Goal: Task Accomplishment & Management: Use online tool/utility

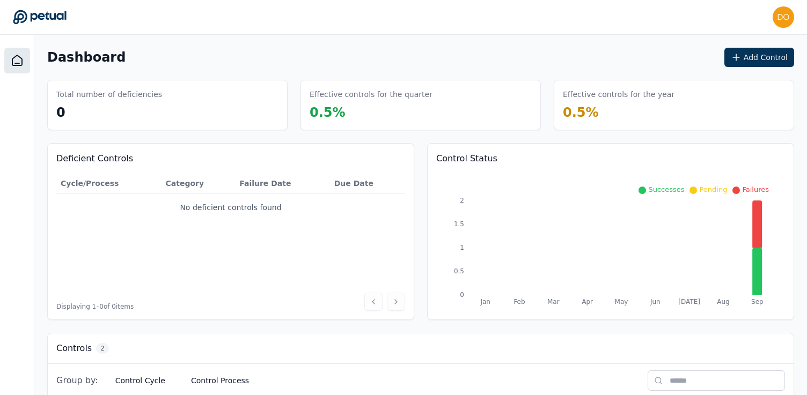
click at [480, 49] on div "Dashboard Add Control" at bounding box center [420, 57] width 747 height 19
click at [761, 54] on button "Add Control" at bounding box center [759, 57] width 70 height 19
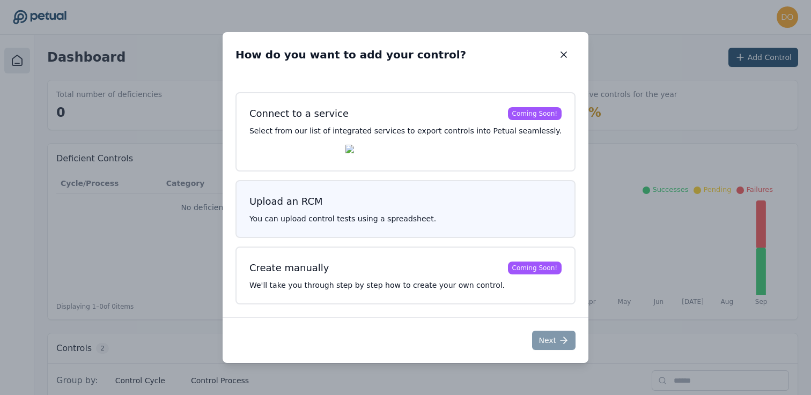
click at [385, 203] on h3 "Upload an RCM" at bounding box center [405, 201] width 312 height 15
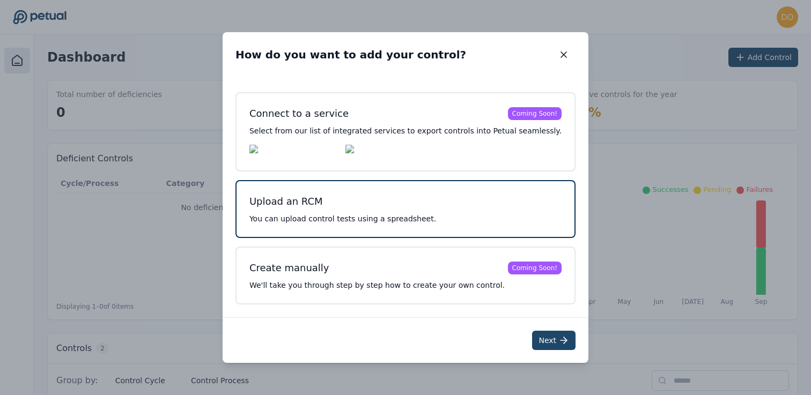
click at [540, 343] on button "Next" at bounding box center [553, 340] width 43 height 19
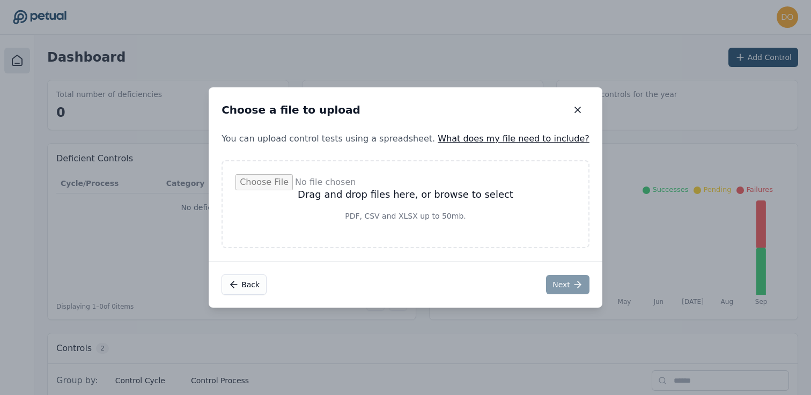
click at [423, 191] on input "file" at bounding box center [405, 204] width 340 height 60
type input "**********"
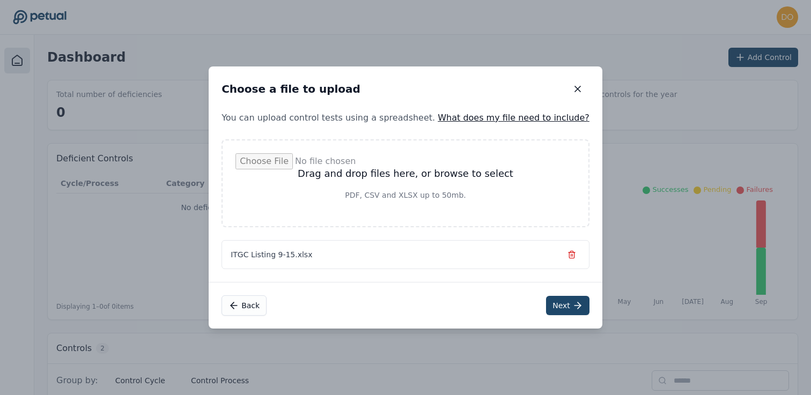
click at [550, 304] on button "Next" at bounding box center [567, 305] width 43 height 19
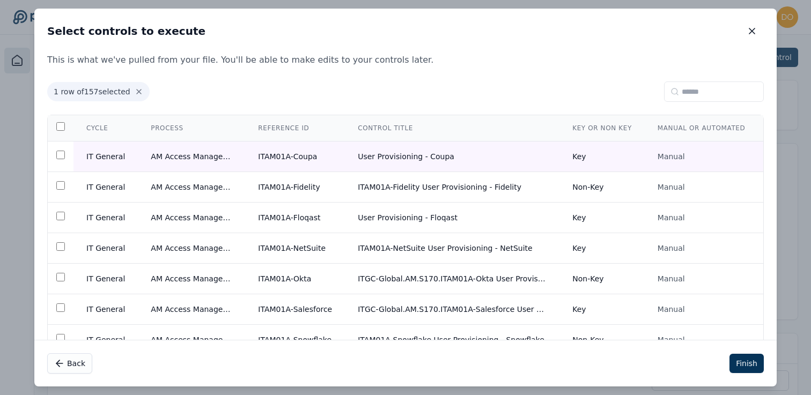
click at [600, 131] on th "Key or Non Key" at bounding box center [601, 128] width 85 height 26
click at [60, 150] on td at bounding box center [61, 157] width 26 height 31
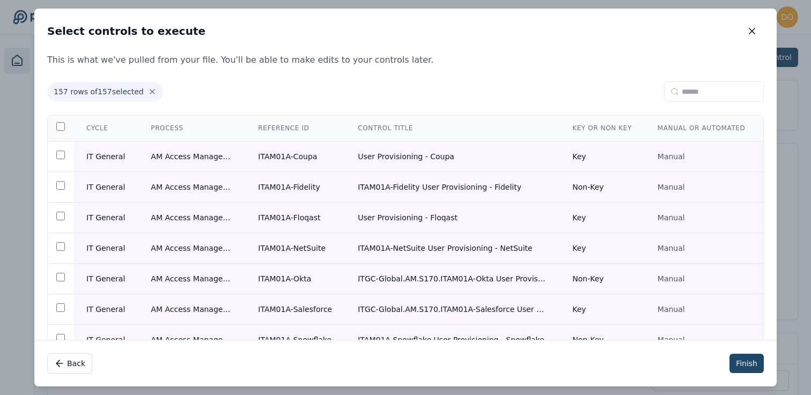
click at [738, 355] on button "Finish" at bounding box center [747, 363] width 34 height 19
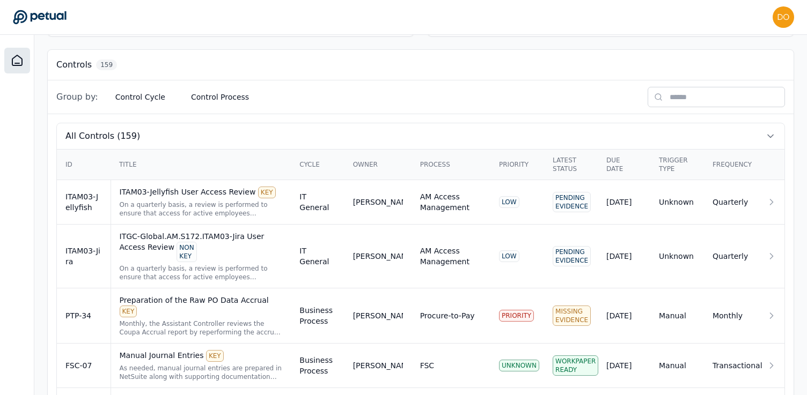
scroll to position [231, 0]
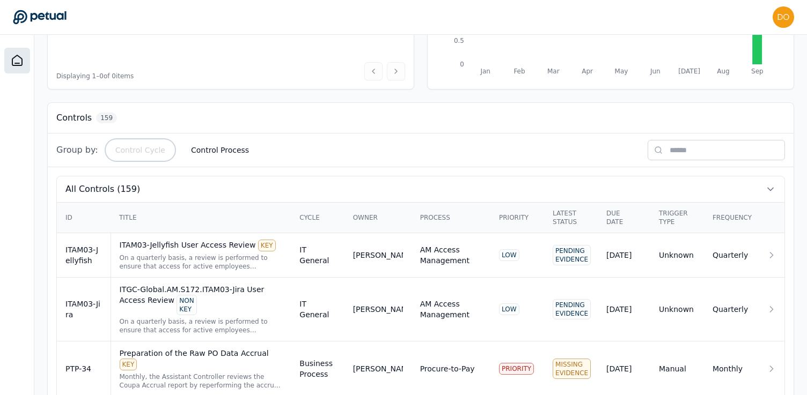
click at [152, 146] on button "Control Cycle" at bounding box center [140, 150] width 67 height 19
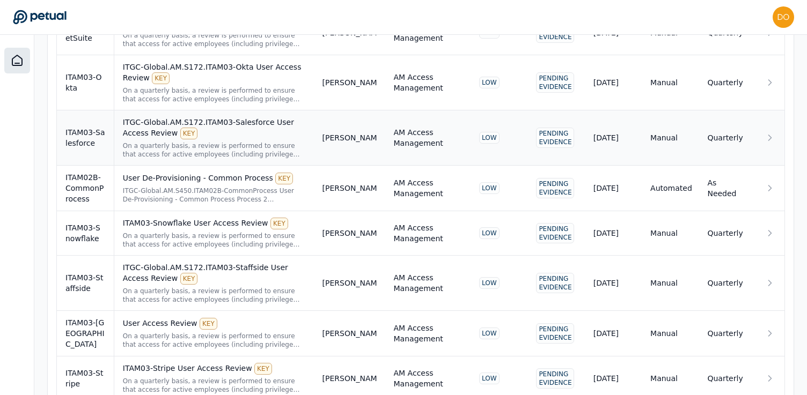
scroll to position [3477, 0]
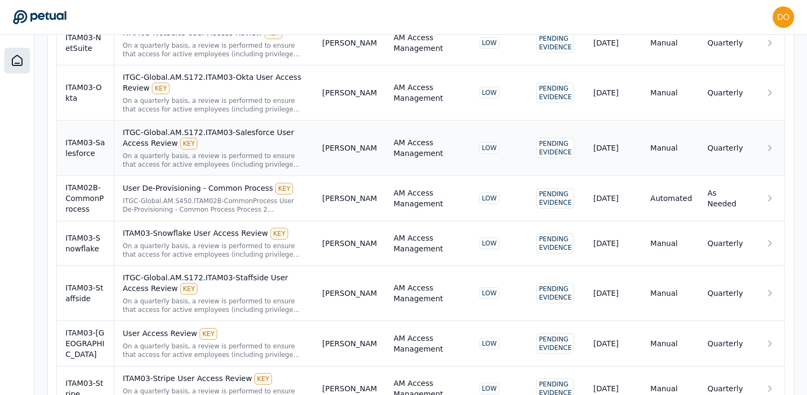
click at [251, 128] on div "ITGC-Global.AM.S172.ITAM03-Salesforce User Access Review KEY" at bounding box center [214, 138] width 182 height 23
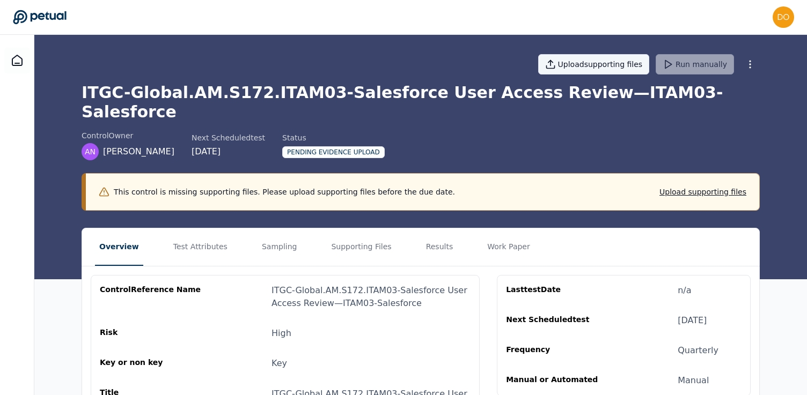
click at [596, 67] on button "Upload supporting files" at bounding box center [594, 64] width 112 height 20
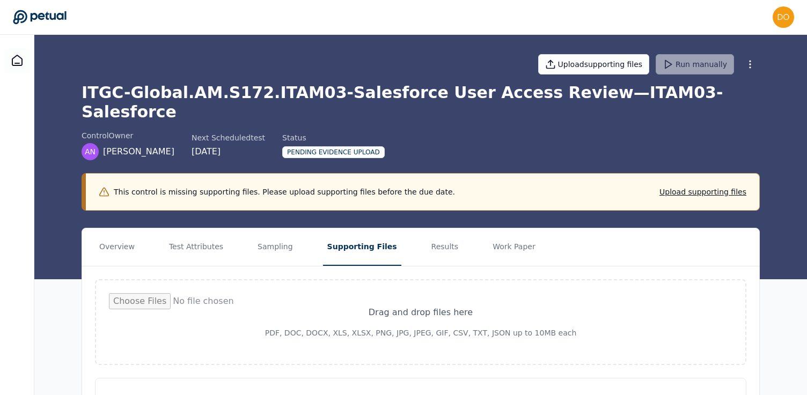
click at [437, 293] on input "file" at bounding box center [420, 322] width 623 height 58
click at [405, 293] on input "file" at bounding box center [420, 322] width 623 height 58
type input "**********"
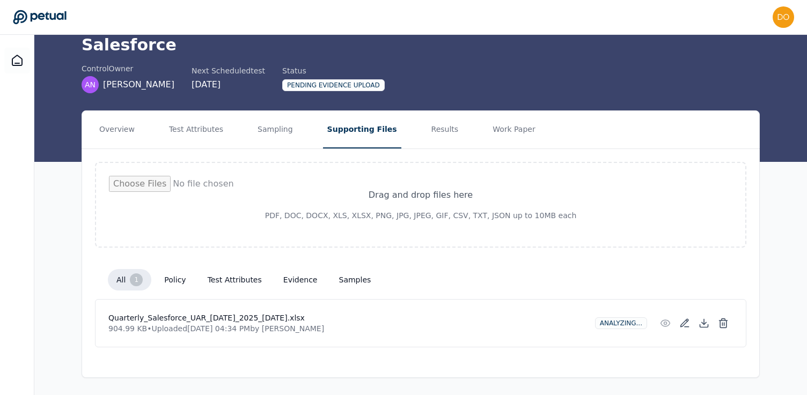
scroll to position [48, 0]
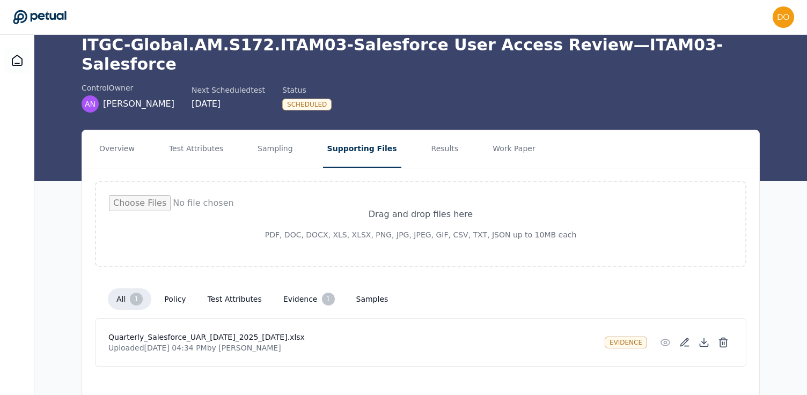
click at [295, 289] on button "evidence 1" at bounding box center [309, 299] width 69 height 21
click at [229, 290] on button "test attributes" at bounding box center [234, 299] width 71 height 19
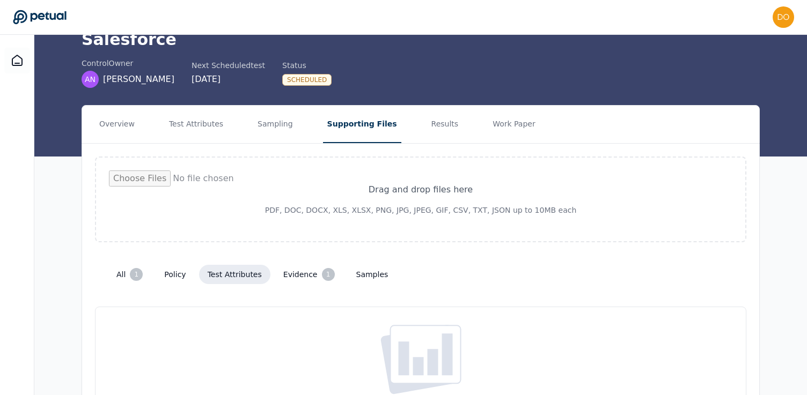
scroll to position [42, 0]
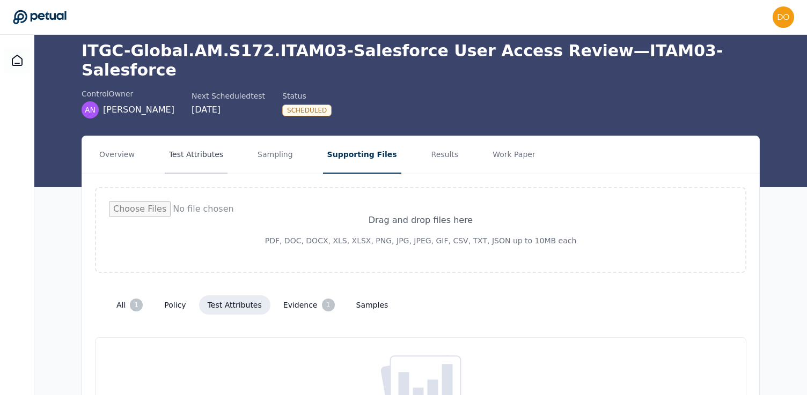
click at [196, 137] on button "Test Attributes" at bounding box center [196, 155] width 63 height 38
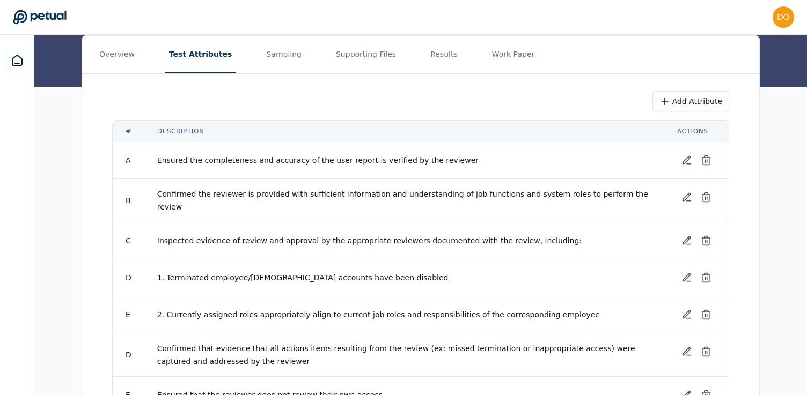
scroll to position [83, 0]
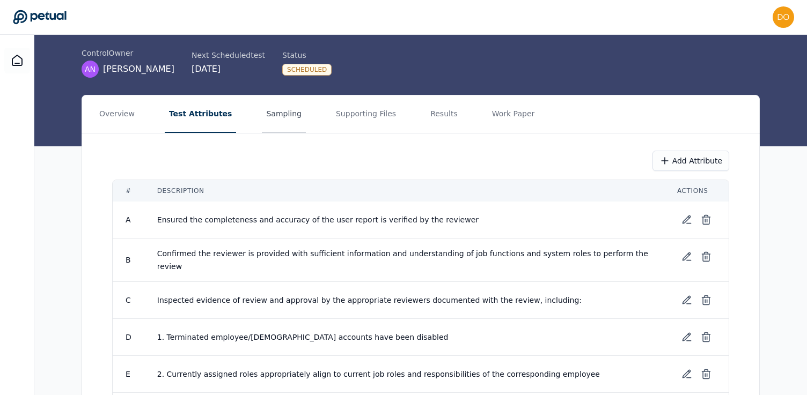
click at [273, 98] on button "Sampling" at bounding box center [284, 114] width 44 height 38
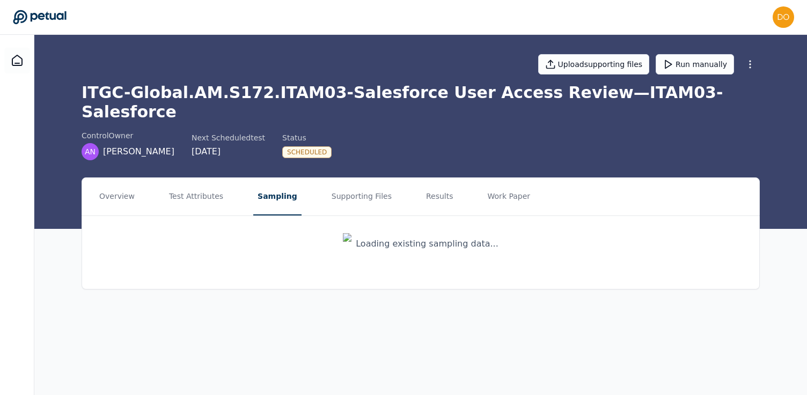
scroll to position [0, 0]
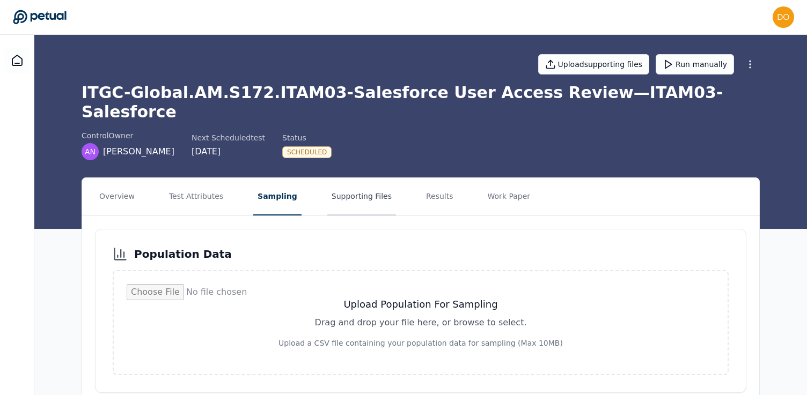
click at [365, 178] on button "Supporting Files" at bounding box center [361, 197] width 69 height 38
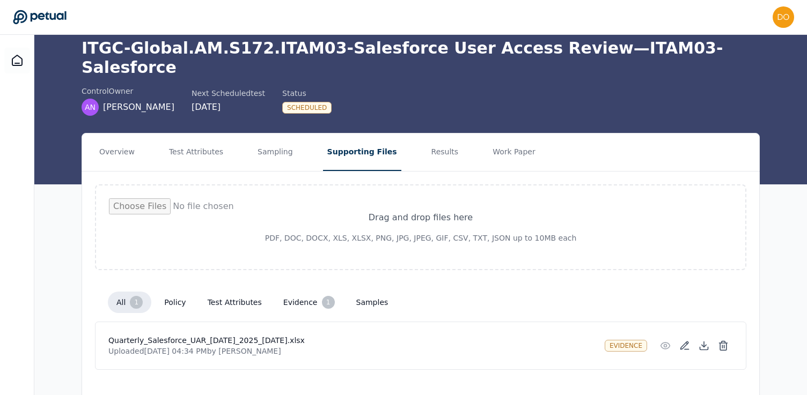
scroll to position [48, 0]
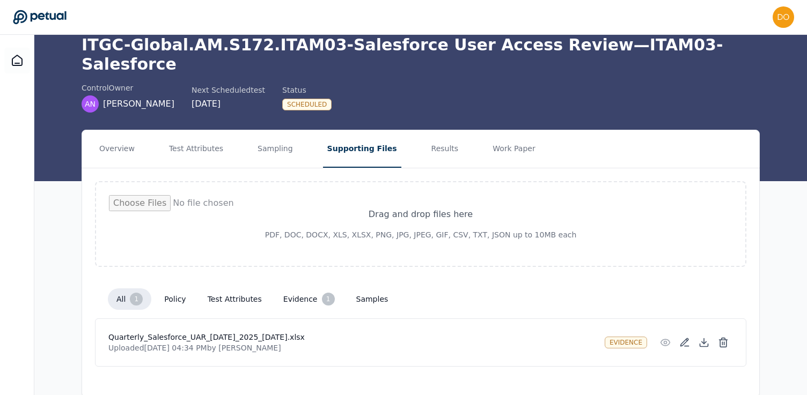
click at [628, 337] on div "evidence" at bounding box center [626, 343] width 42 height 12
click at [294, 289] on button "evidence 1" at bounding box center [309, 299] width 69 height 21
click at [433, 130] on button "Results" at bounding box center [445, 149] width 36 height 38
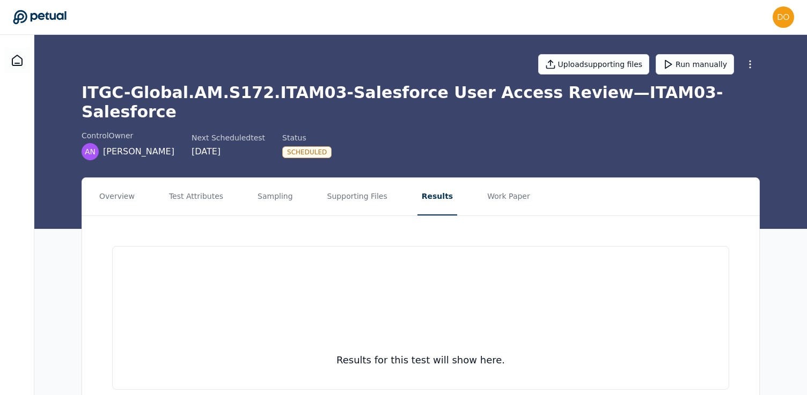
scroll to position [30, 0]
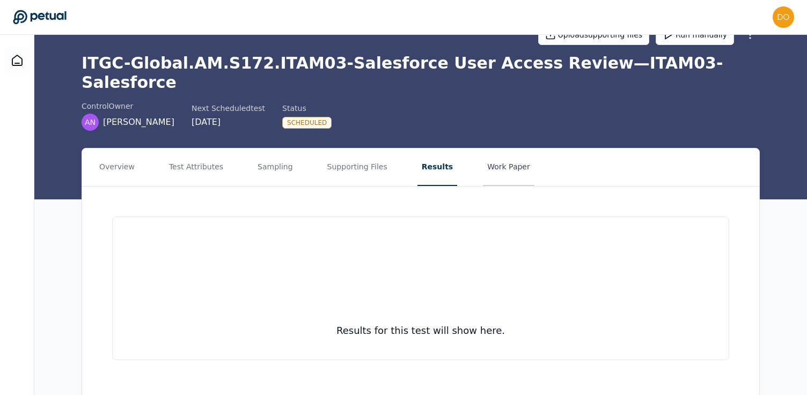
click at [492, 149] on button "Work Paper" at bounding box center [508, 168] width 51 height 38
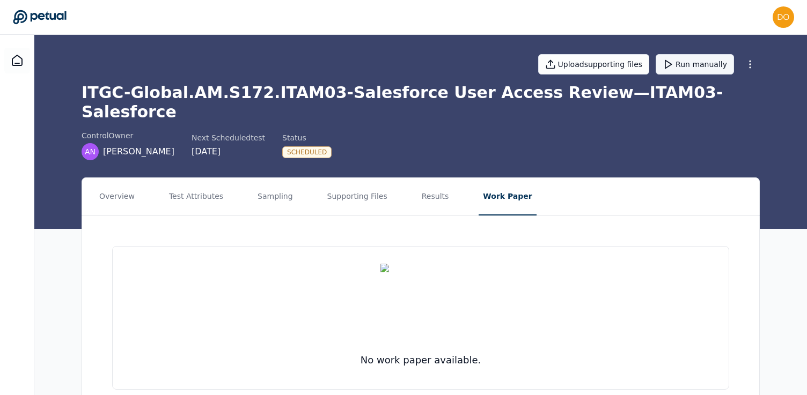
click at [700, 68] on button "Run manually" at bounding box center [694, 64] width 78 height 20
